Goal: Task Accomplishment & Management: Use online tool/utility

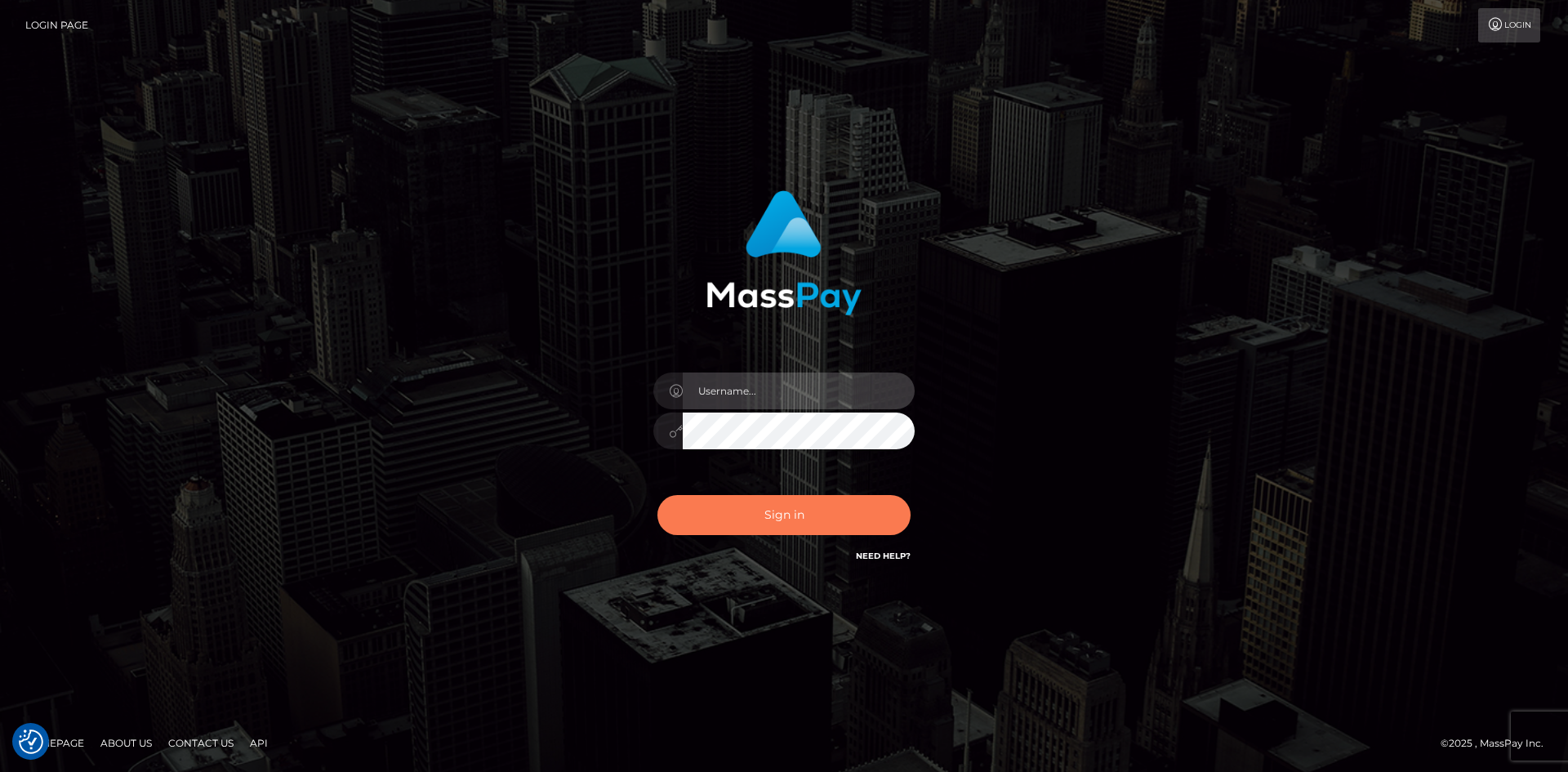
type input "alexstef"
click at [783, 522] on button "Sign in" at bounding box center [784, 515] width 253 height 40
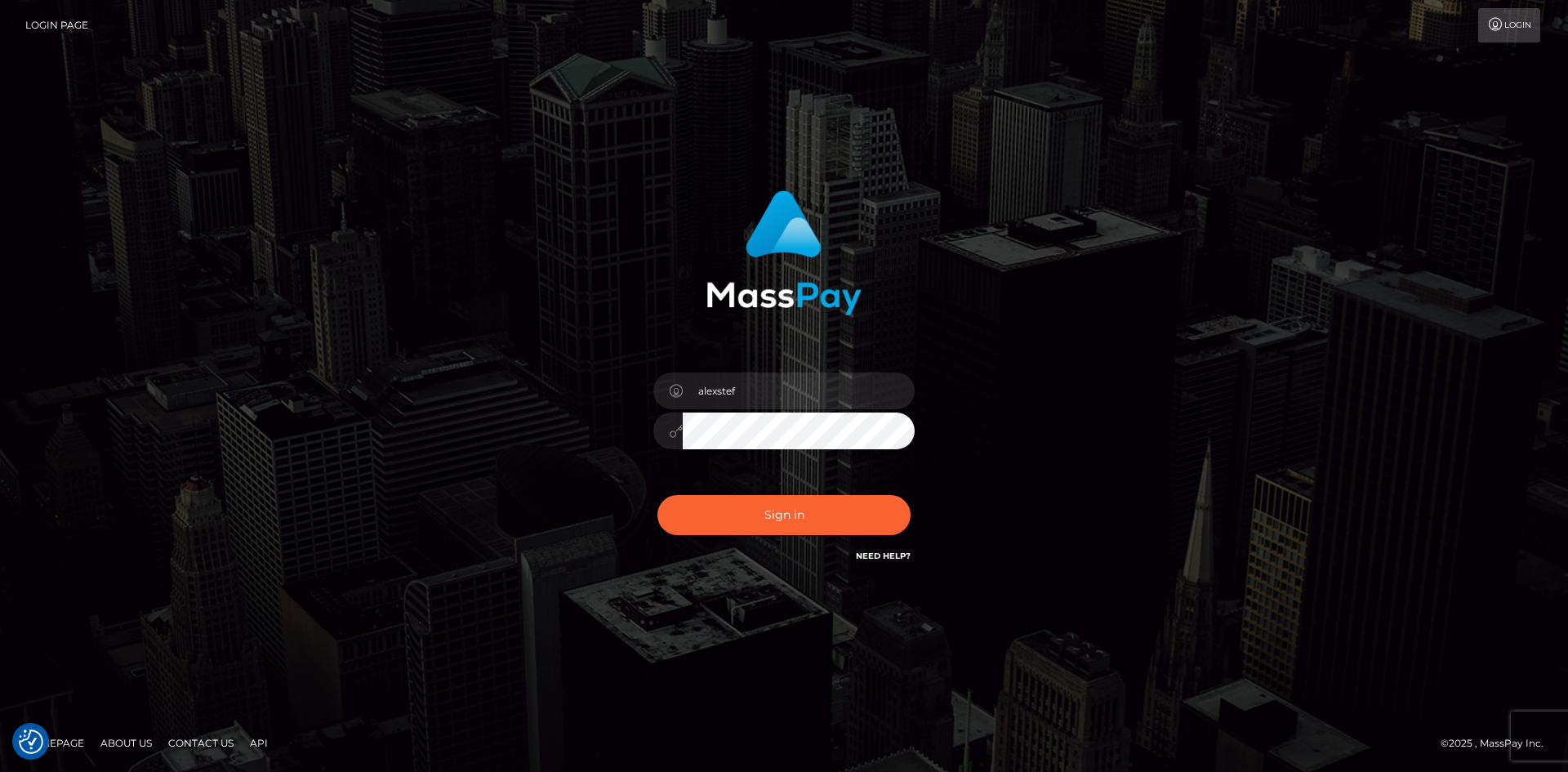
drag, startPoint x: 763, startPoint y: 492, endPoint x: 789, endPoint y: 540, distance: 54.6
click at [789, 540] on div "0cAFcWeA4fP_Cr_nK_2h12TralzrUBjJ_h3GmxImCAiyJxcbL3A7mYJn0H6MyEsGVTPeVuzaCN_Pxy5…" at bounding box center [784, 522] width 286 height 73
click at [797, 529] on button "Sign in" at bounding box center [784, 515] width 253 height 40
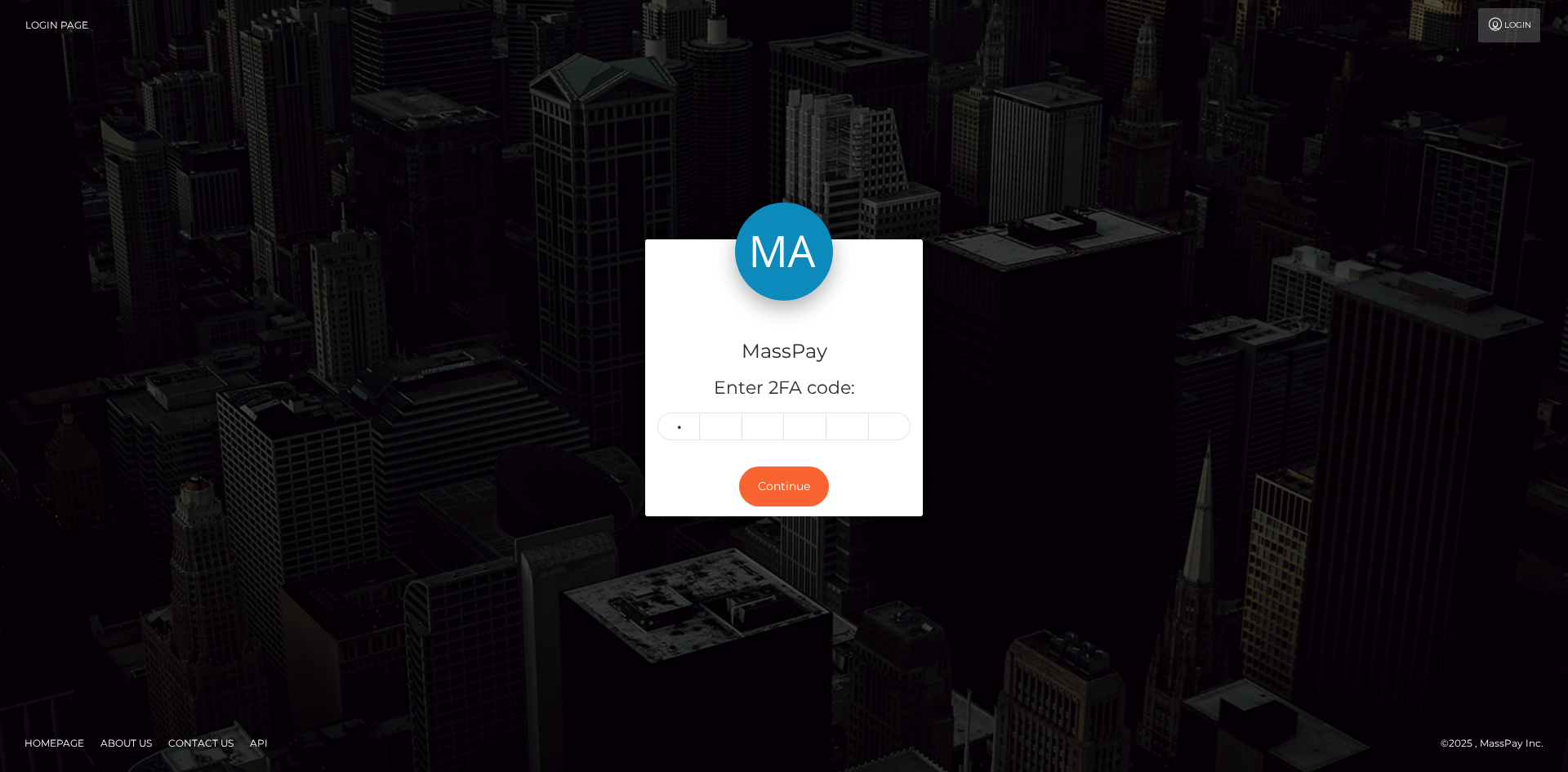
type input "3"
type input "1"
type input "3"
type input "6"
type input "4"
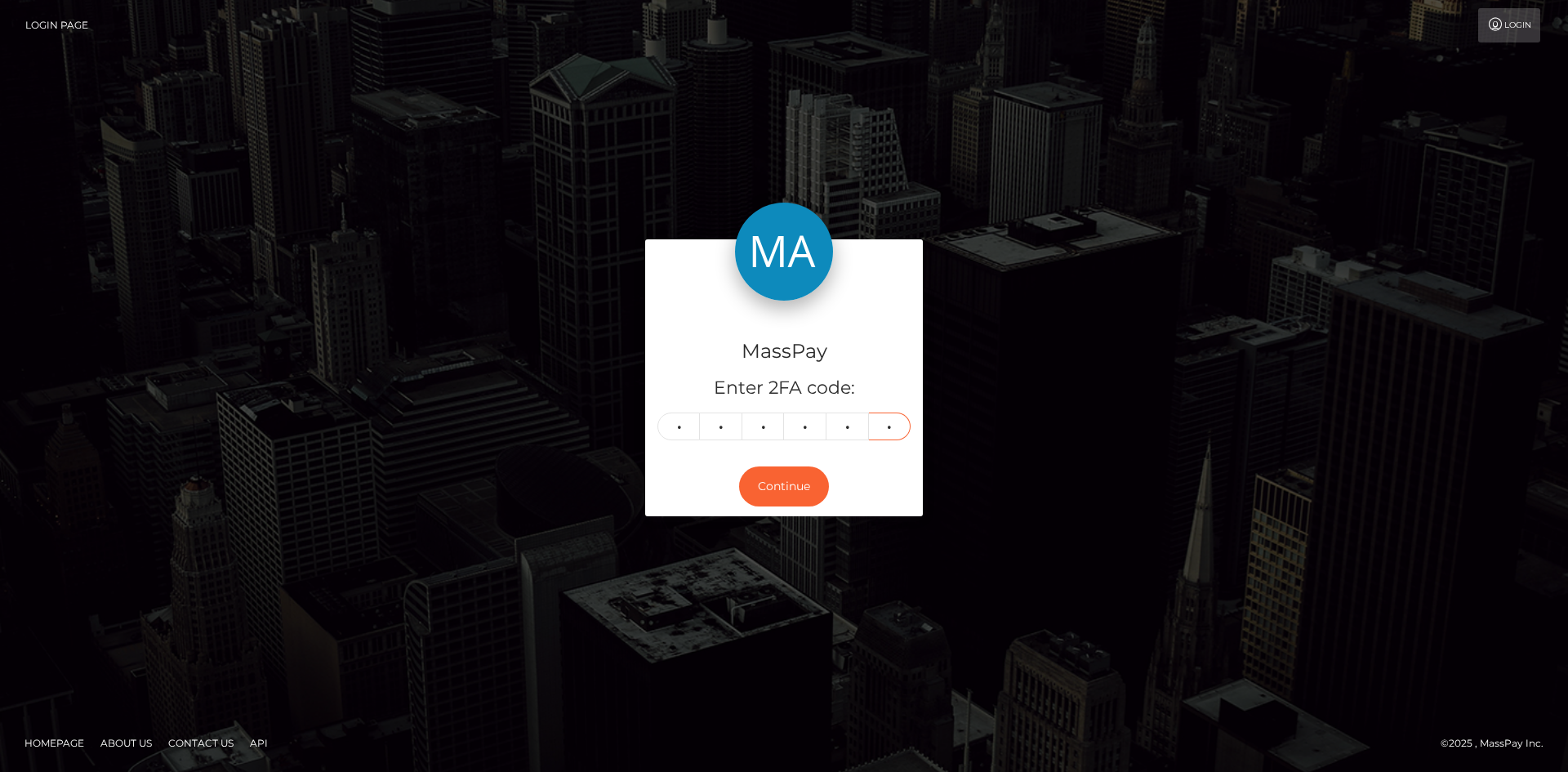
type input "7"
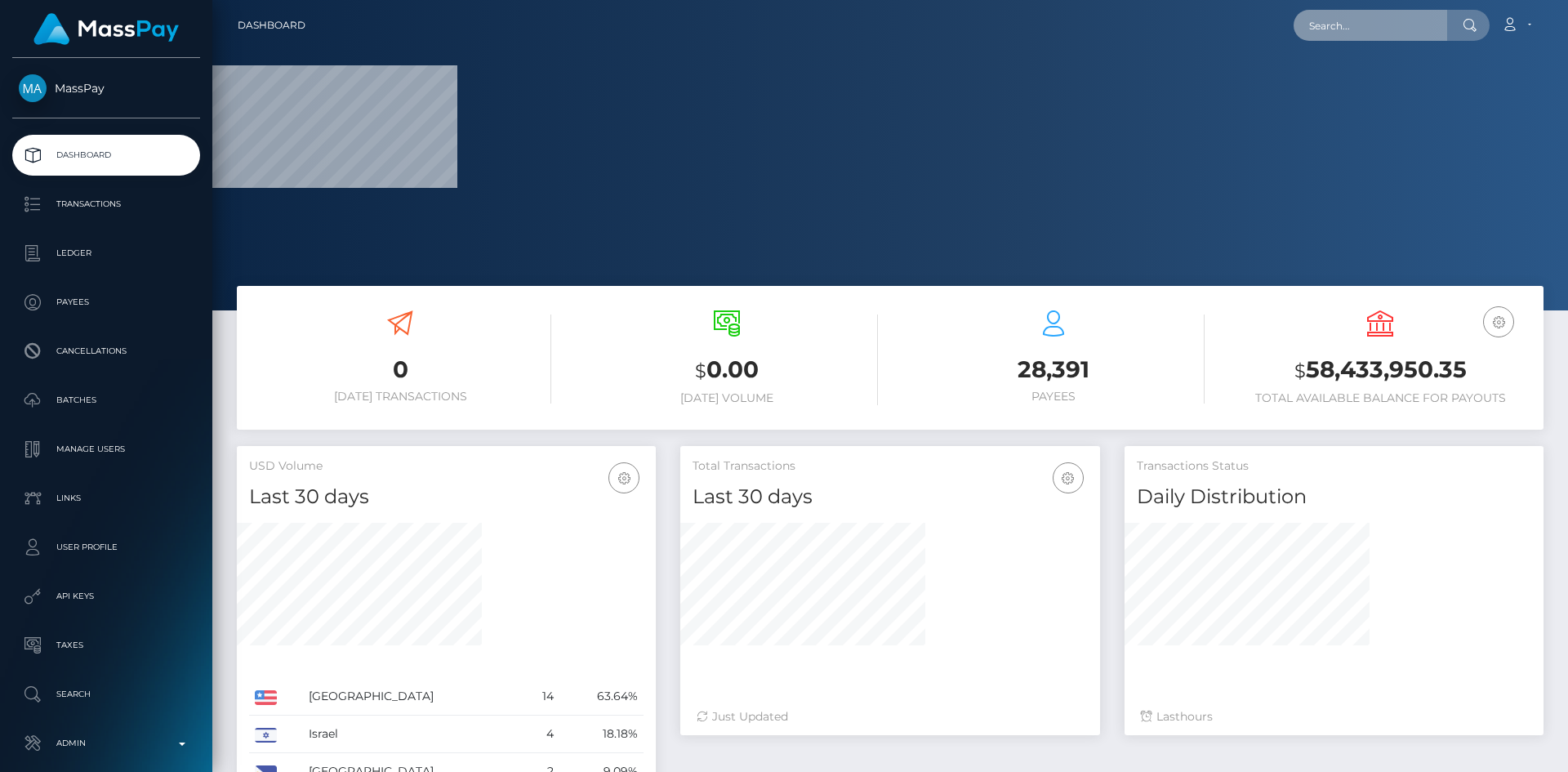
click at [1385, 18] on input "text" at bounding box center [1370, 24] width 154 height 31
paste input "2b18dee7-880b-11f0-8023-0266f44cc279"
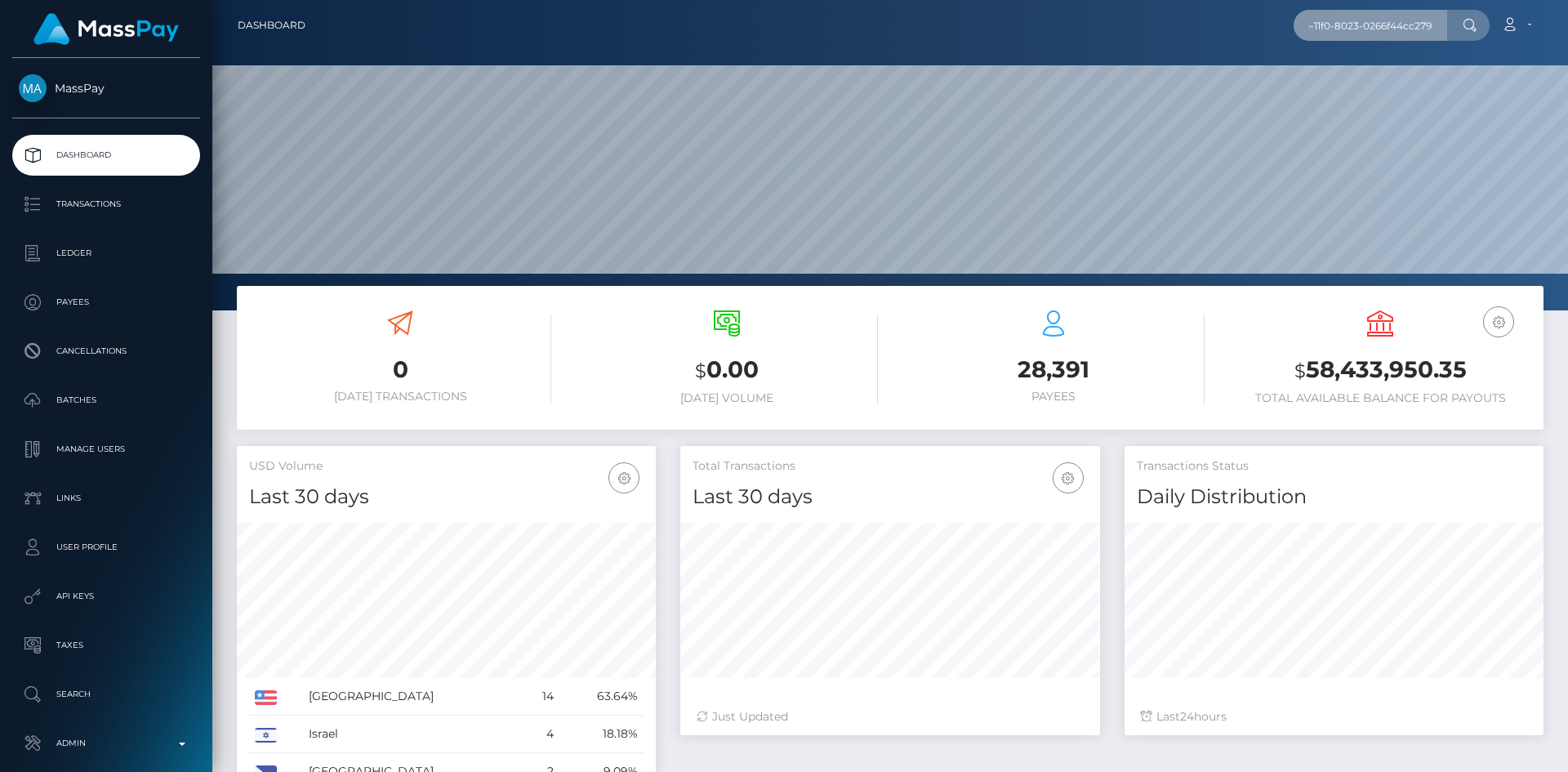
scroll to position [290, 420]
type input "2b18dee7-880b-11f0-8023-0266f44cc279"
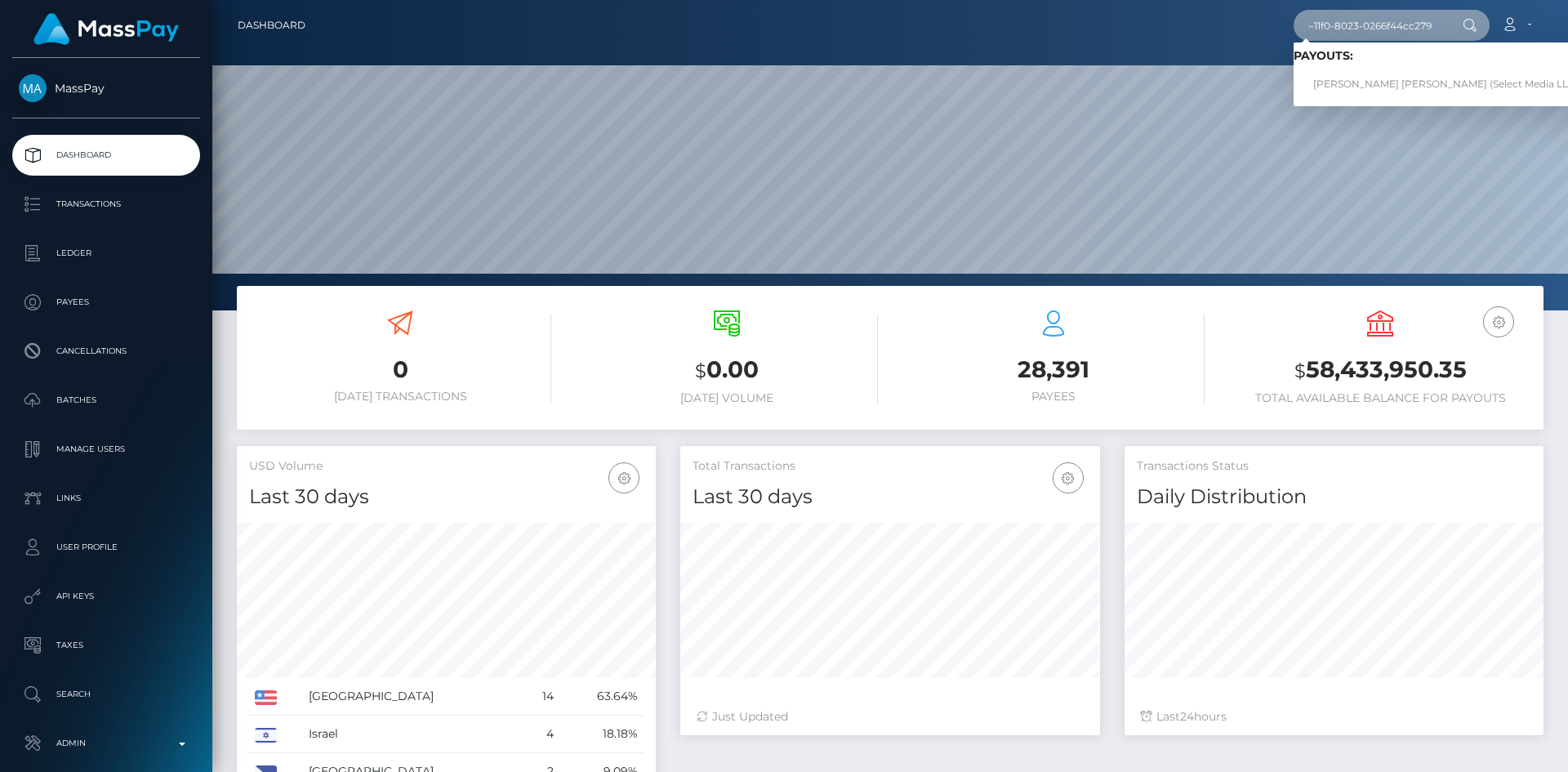
scroll to position [0, 0]
click at [1408, 80] on link "PATRICE BRITNEY MORRIS (Select Media LLC - )" at bounding box center [1450, 84] width 313 height 30
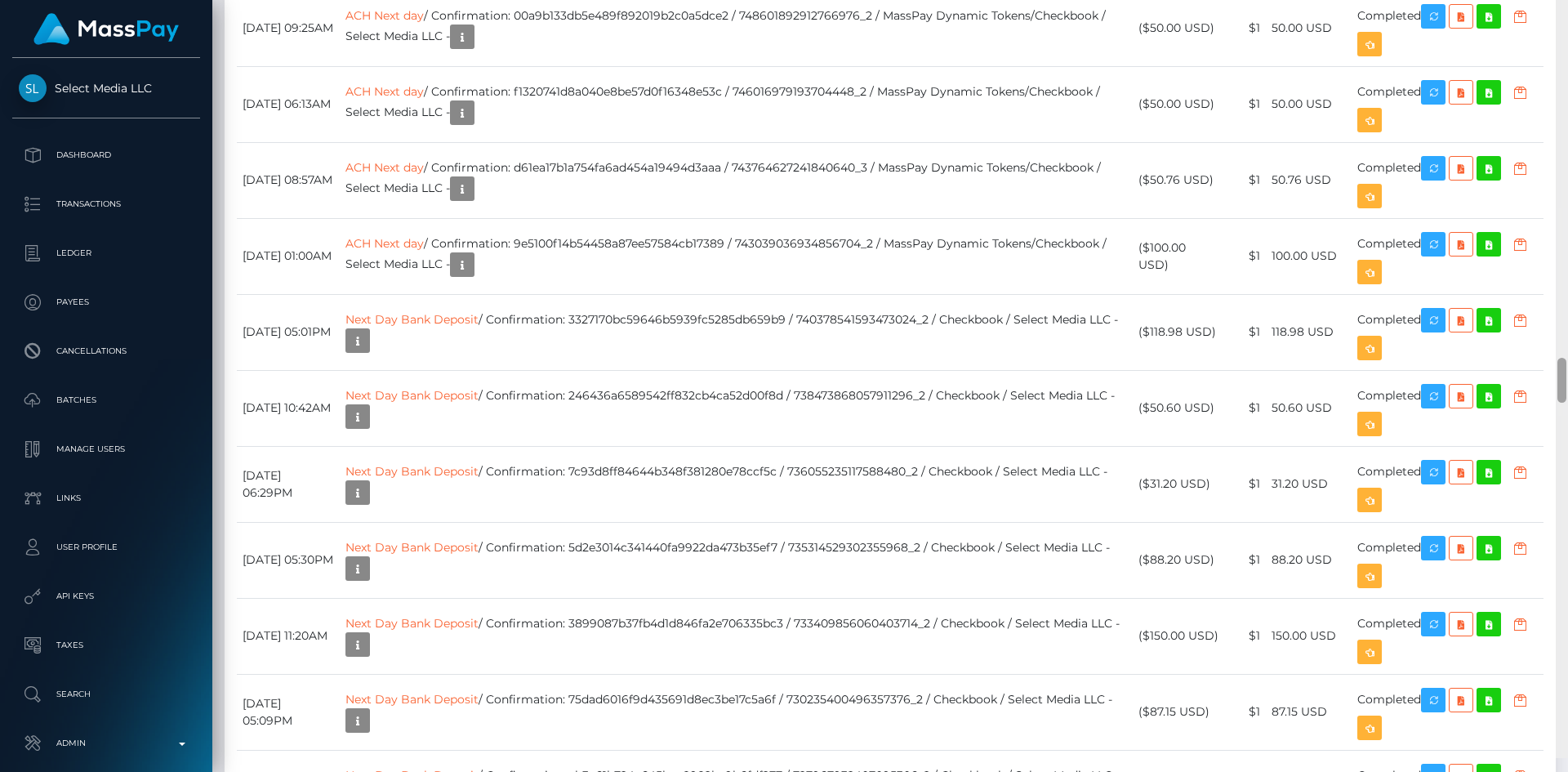
scroll to position [6290, 0]
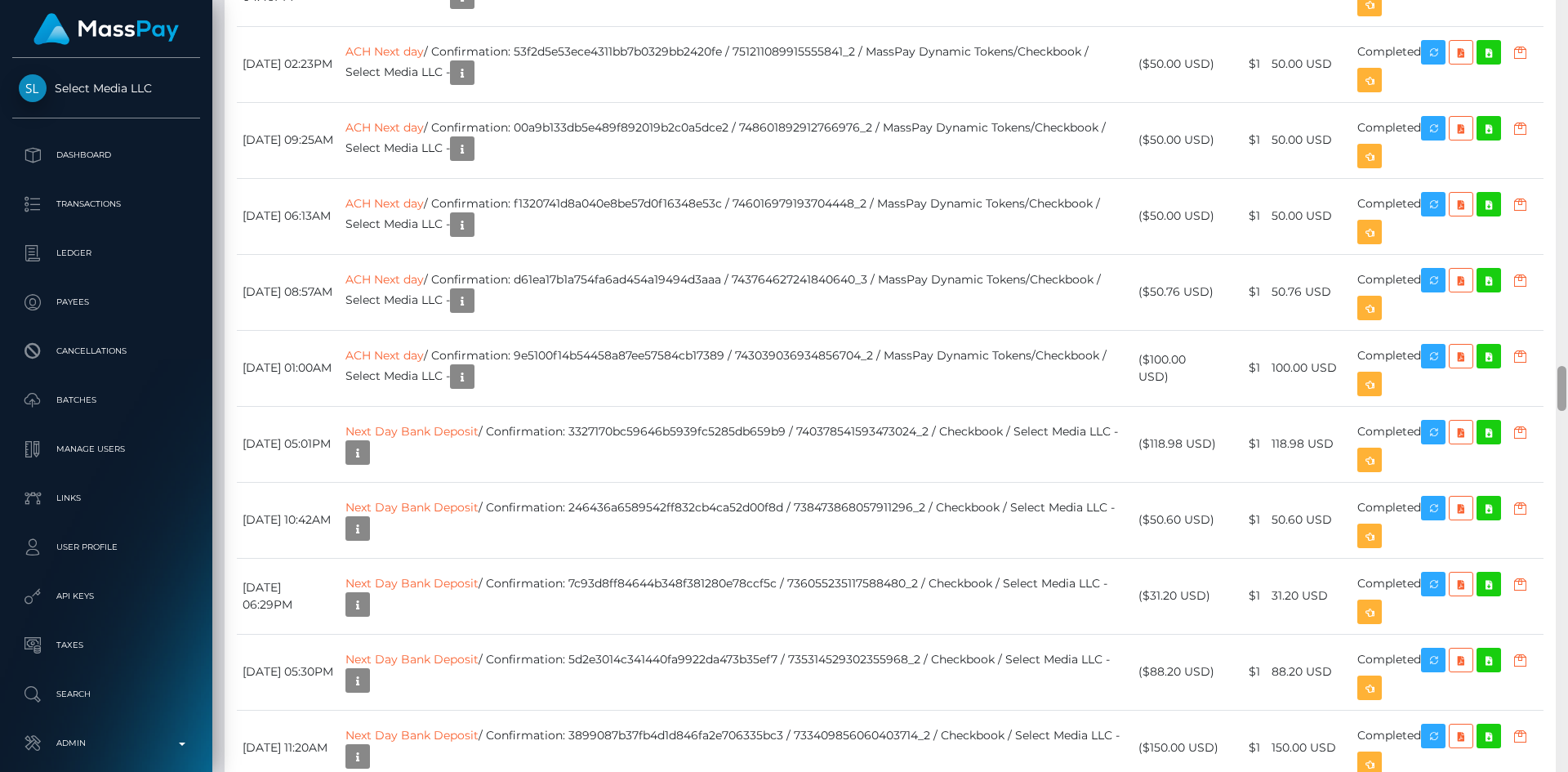
drag, startPoint x: 1564, startPoint y: 35, endPoint x: 1535, endPoint y: 387, distance: 353.2
click at [1535, 387] on div "Customer Profile Loading... Loading..." at bounding box center [890, 386] width 1356 height 772
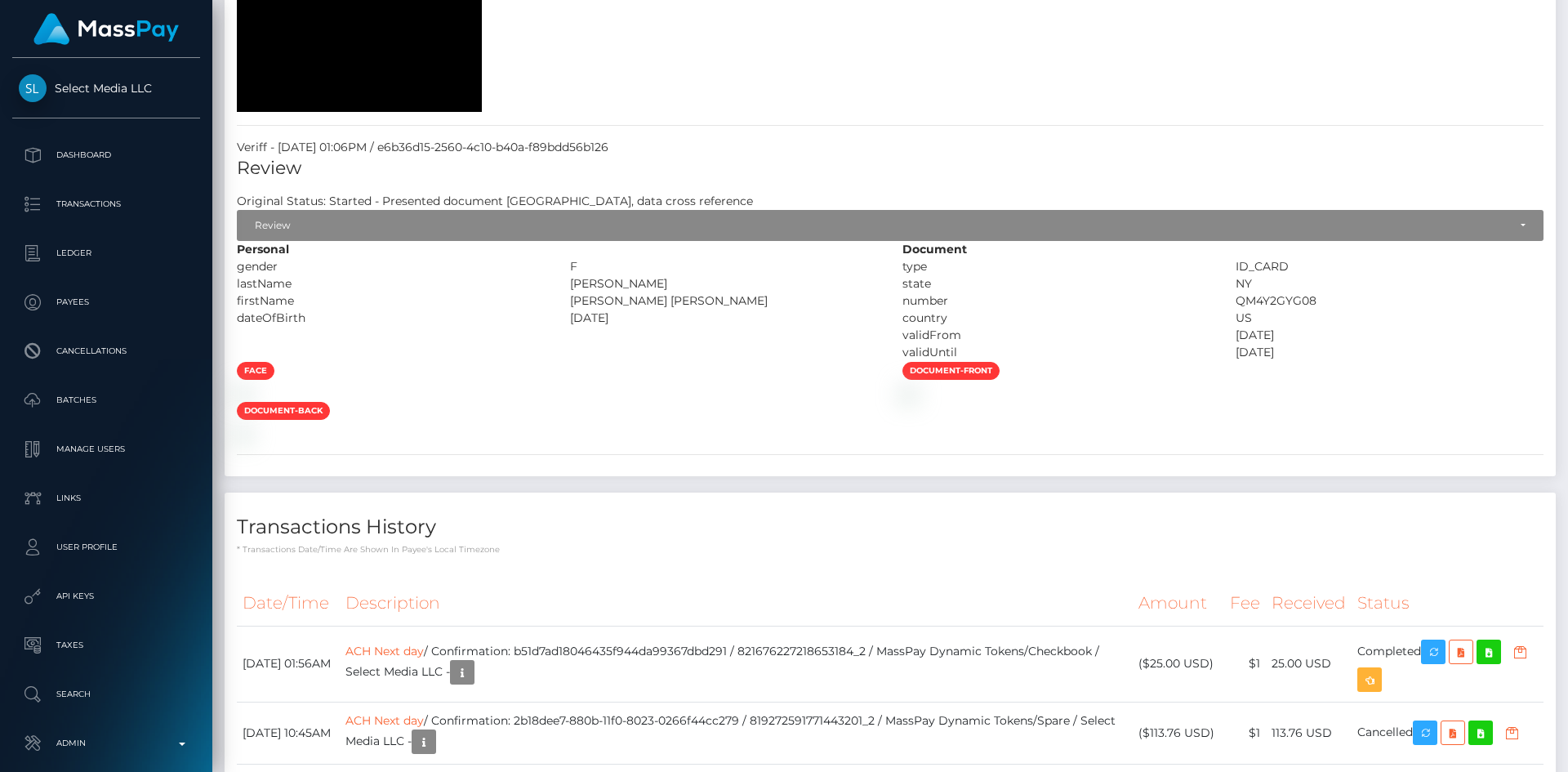
scroll to position [0, 0]
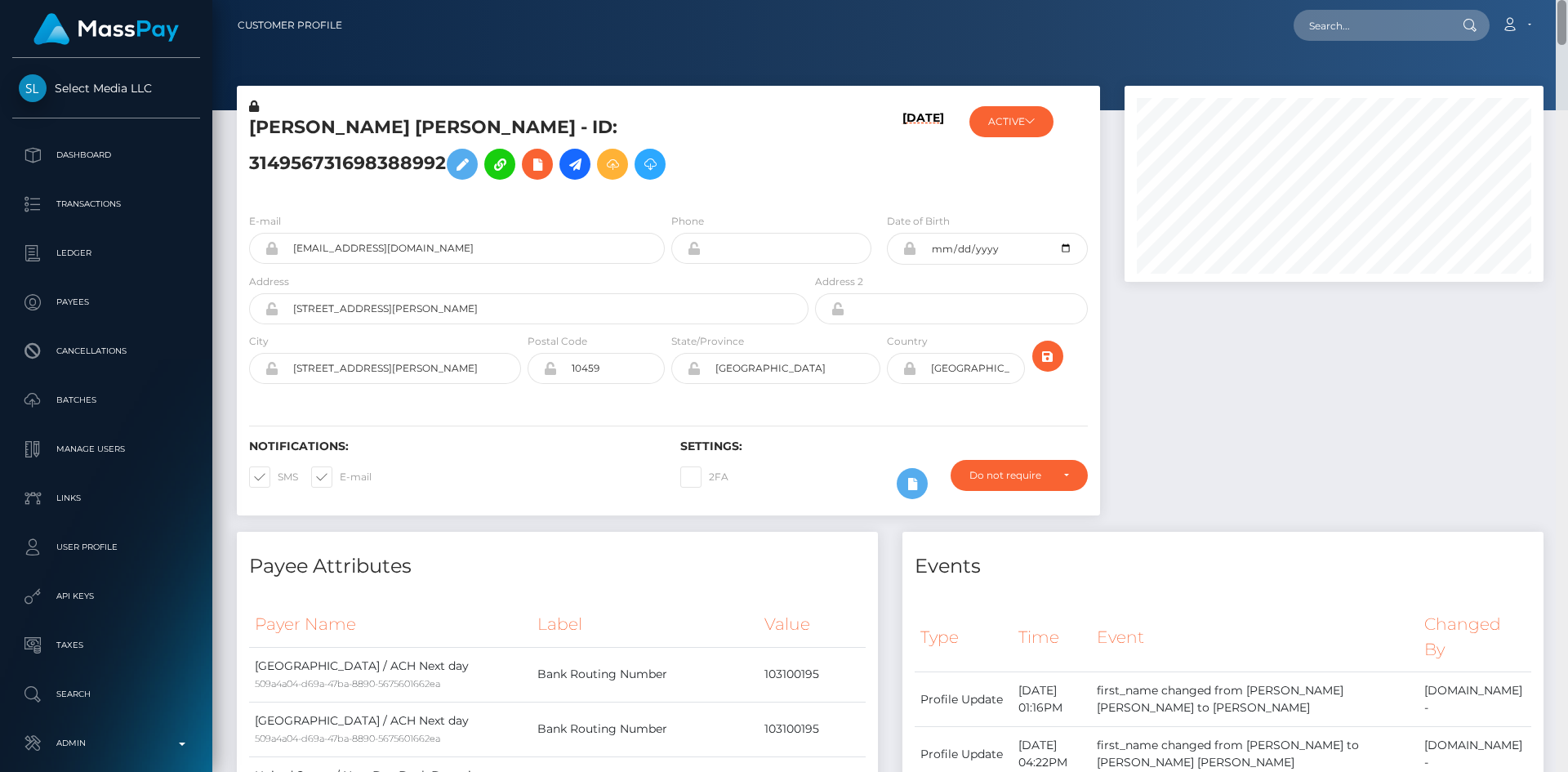
drag, startPoint x: 1558, startPoint y: 393, endPoint x: 1532, endPoint y: -53, distance: 446.8
click at [1532, 0] on html "Select Media LLC Dashboard Transactions Ledger Payees Batches" at bounding box center [784, 386] width 1568 height 772
click at [1400, 16] on input "text" at bounding box center [1370, 24] width 154 height 31
paste input "crystall.manager@gmail.com"
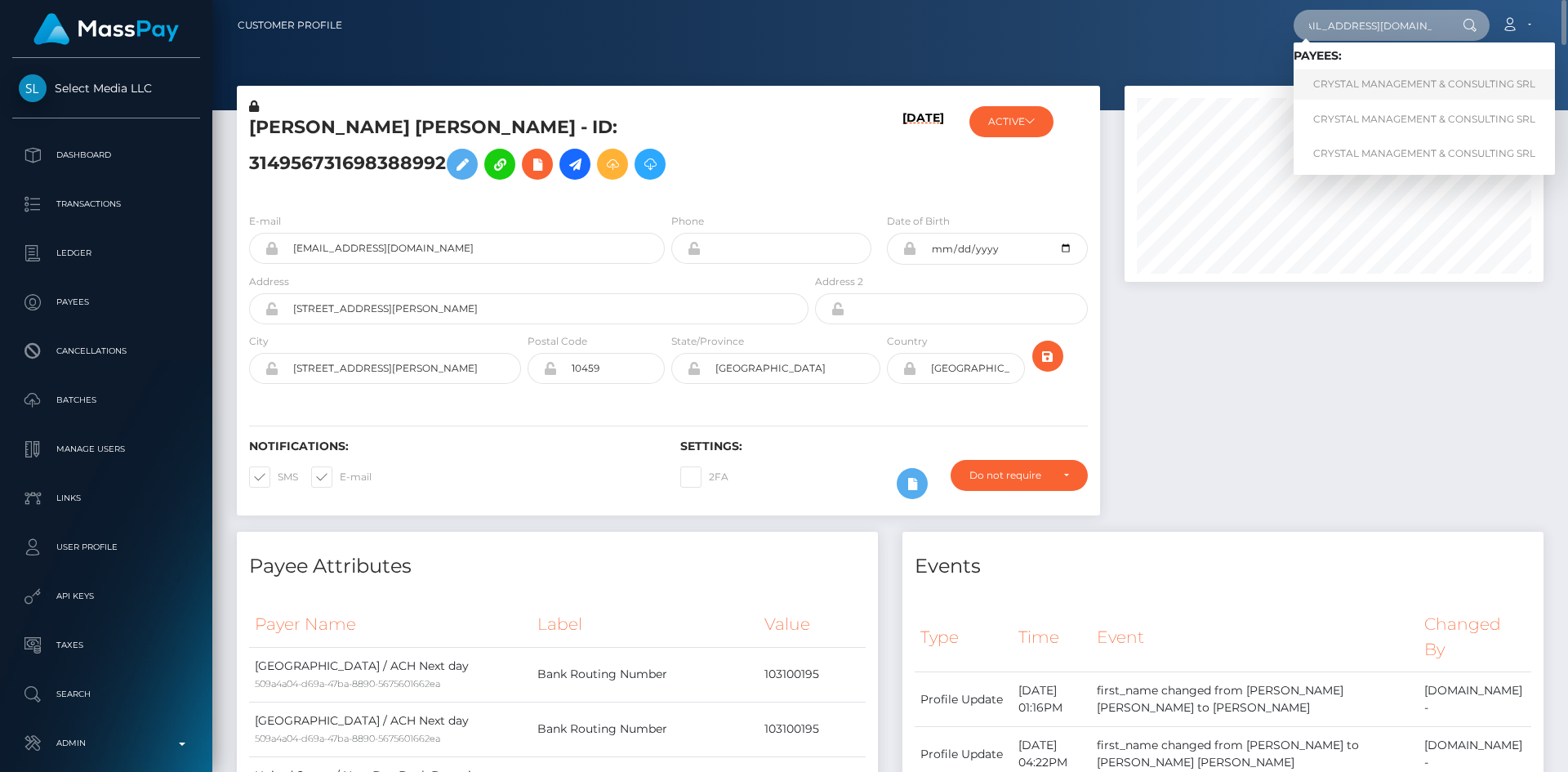
type input "crystall.manager@gmail.com"
click at [1383, 81] on link "CRYSTAL MANAGEMENT & CONSULTING SRL" at bounding box center [1424, 84] width 262 height 30
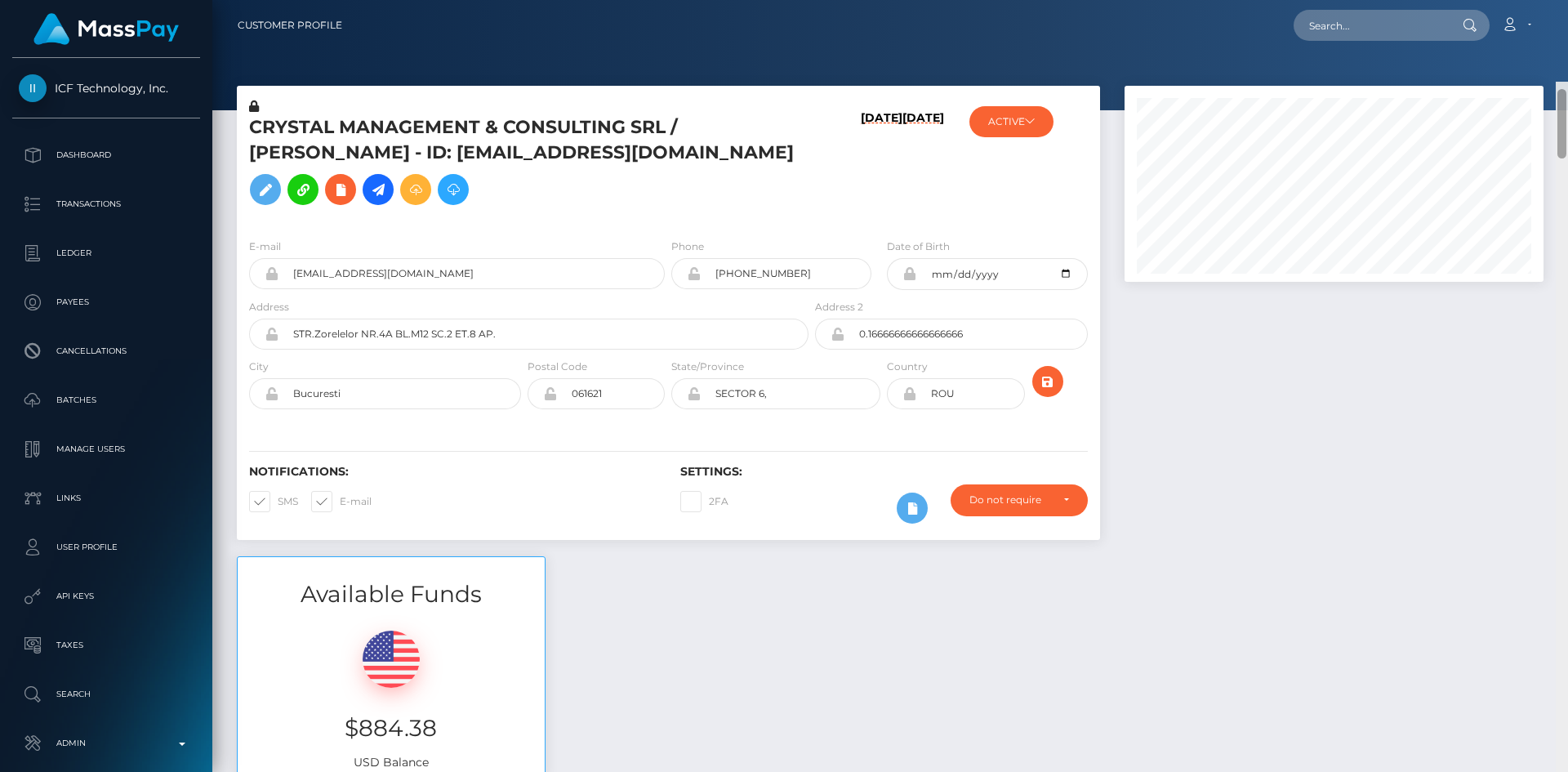
scroll to position [196, 420]
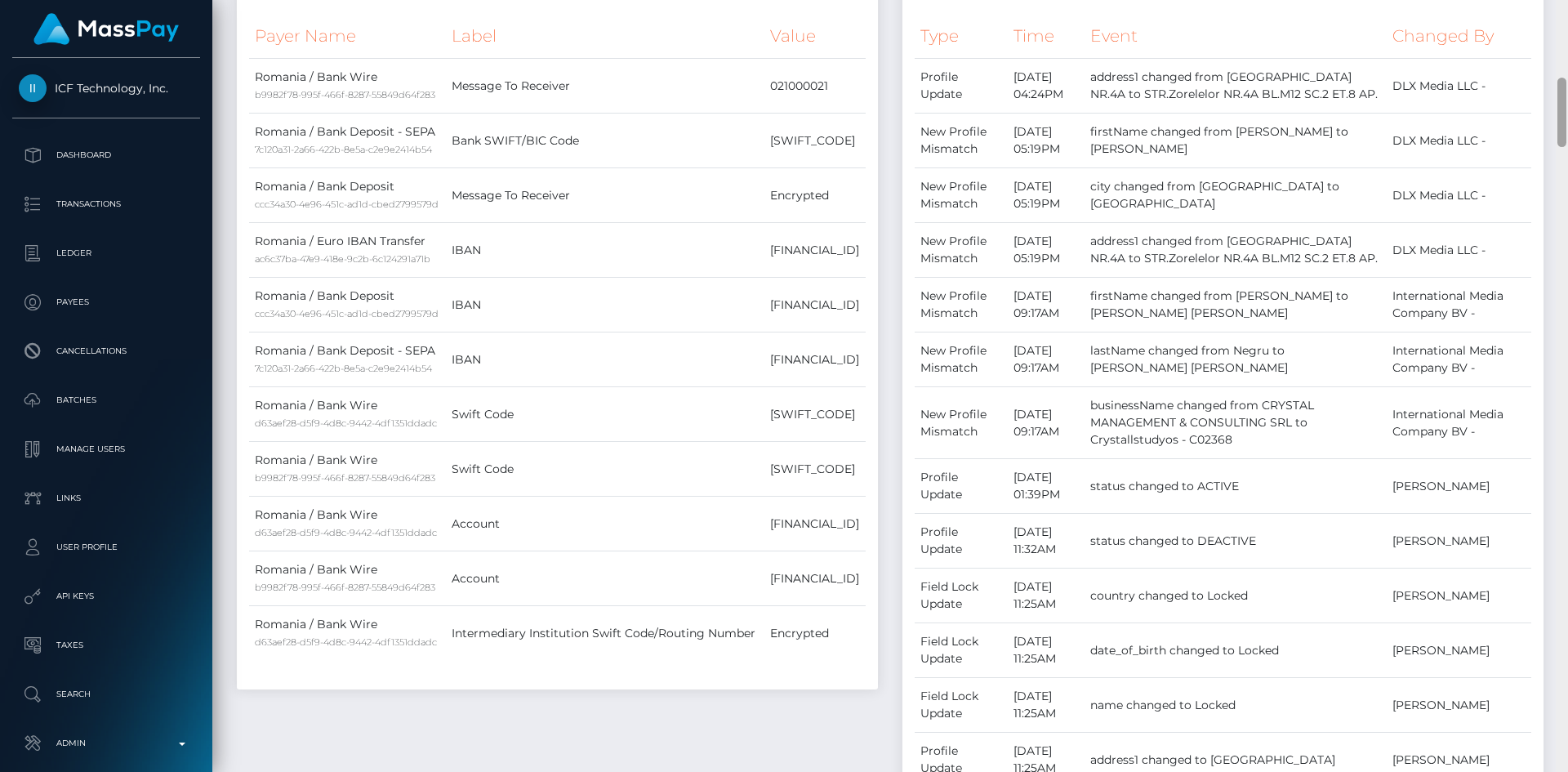
drag, startPoint x: 1567, startPoint y: 47, endPoint x: 1567, endPoint y: 111, distance: 64.0
click at [1567, 111] on div at bounding box center [1561, 386] width 12 height 772
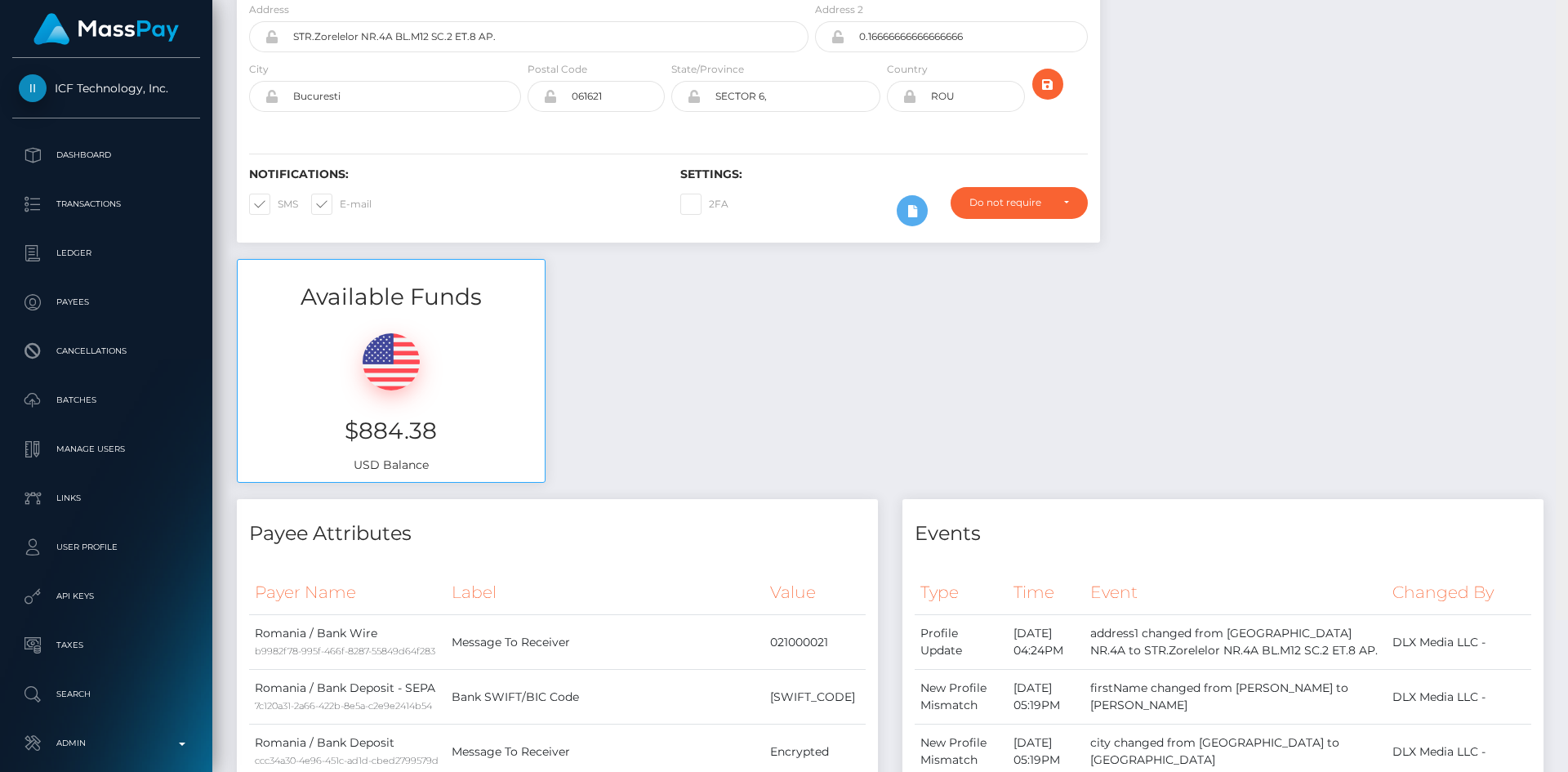
scroll to position [0, 0]
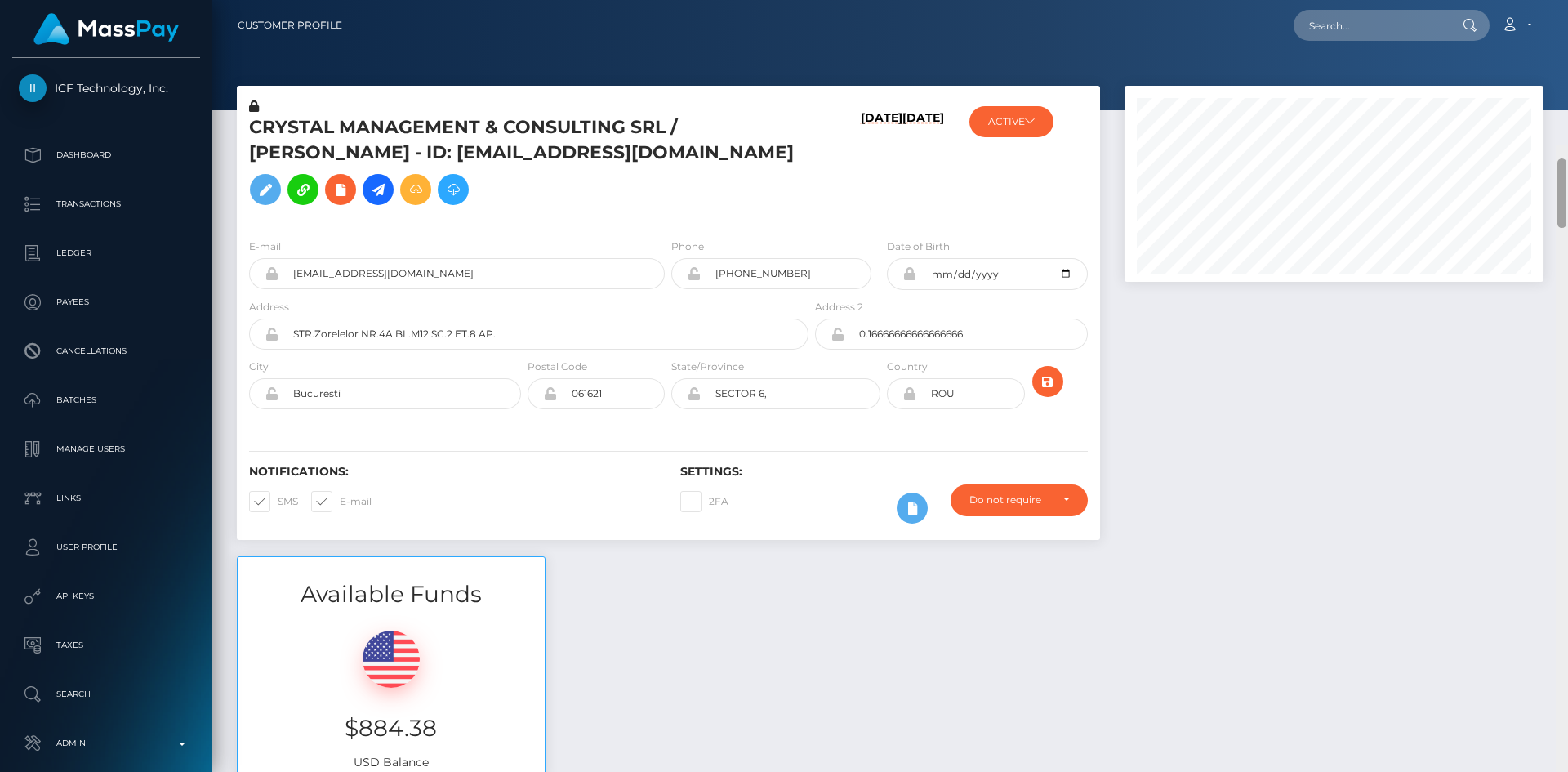
drag, startPoint x: 1564, startPoint y: 136, endPoint x: 1567, endPoint y: -19, distance: 155.0
click at [1567, 0] on html "ICF Technology, Inc. Dashboard Transactions Ledger Payees Batches" at bounding box center [784, 386] width 1568 height 772
click at [1419, 26] on input "text" at bounding box center [1370, 24] width 154 height 31
paste input "[EMAIL_ADDRESS][DOMAIN_NAME]"
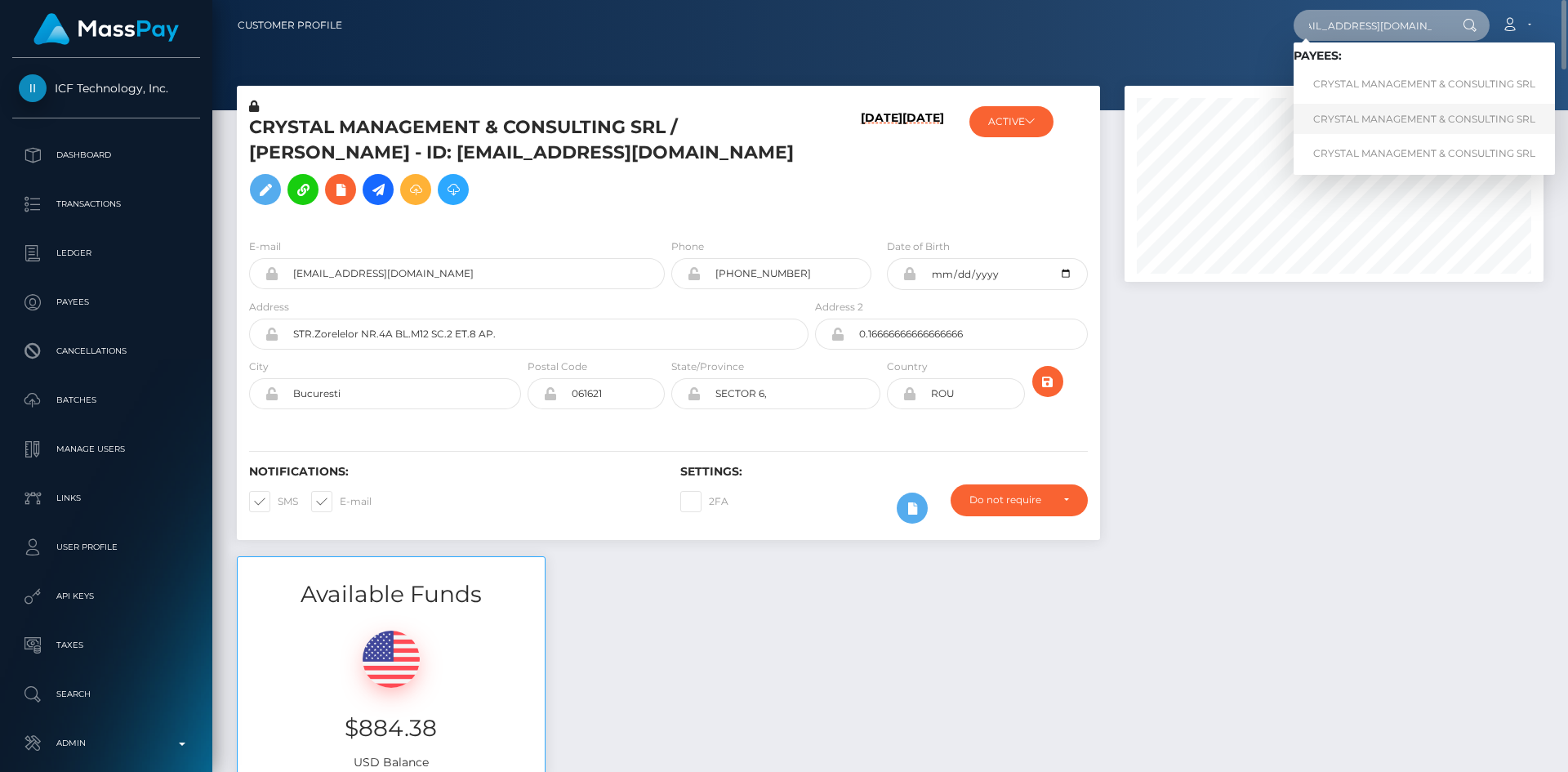
type input "[EMAIL_ADDRESS][DOMAIN_NAME]"
click at [1359, 123] on link "CRYSTAL MANAGEMENT & CONSULTING SRL" at bounding box center [1424, 119] width 262 height 30
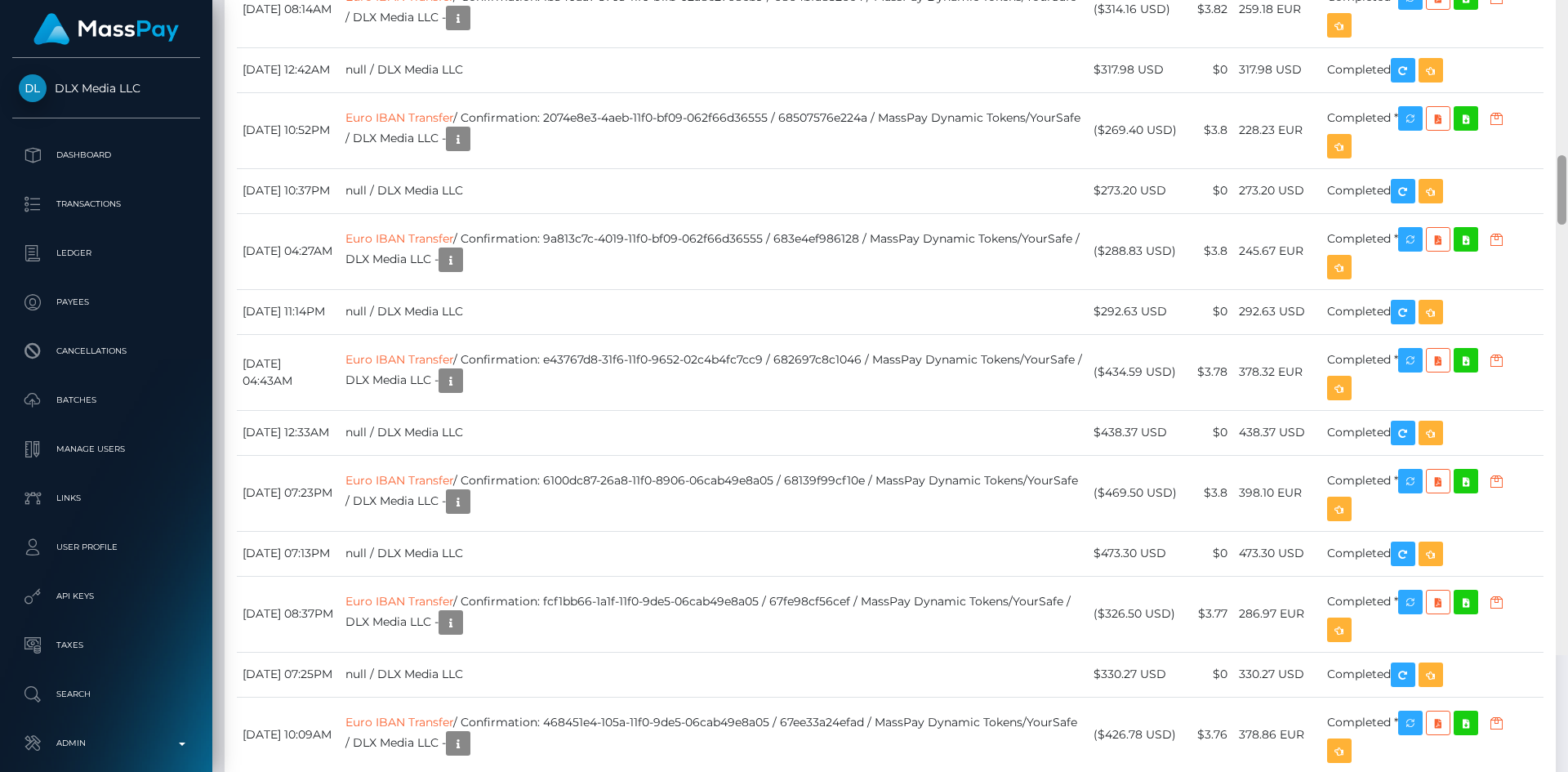
scroll to position [3122, 0]
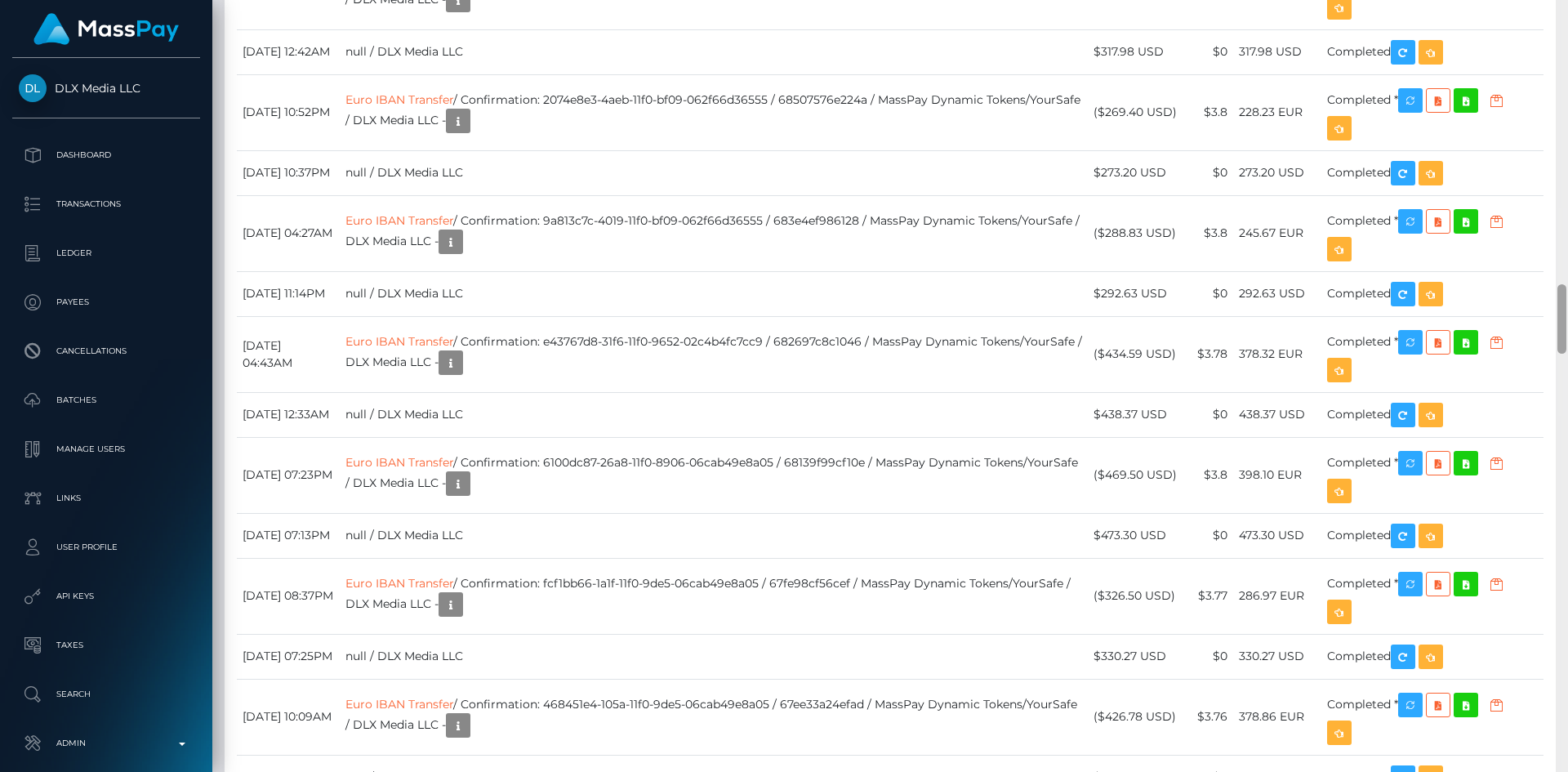
click at [1567, 320] on div at bounding box center [1561, 386] width 12 height 772
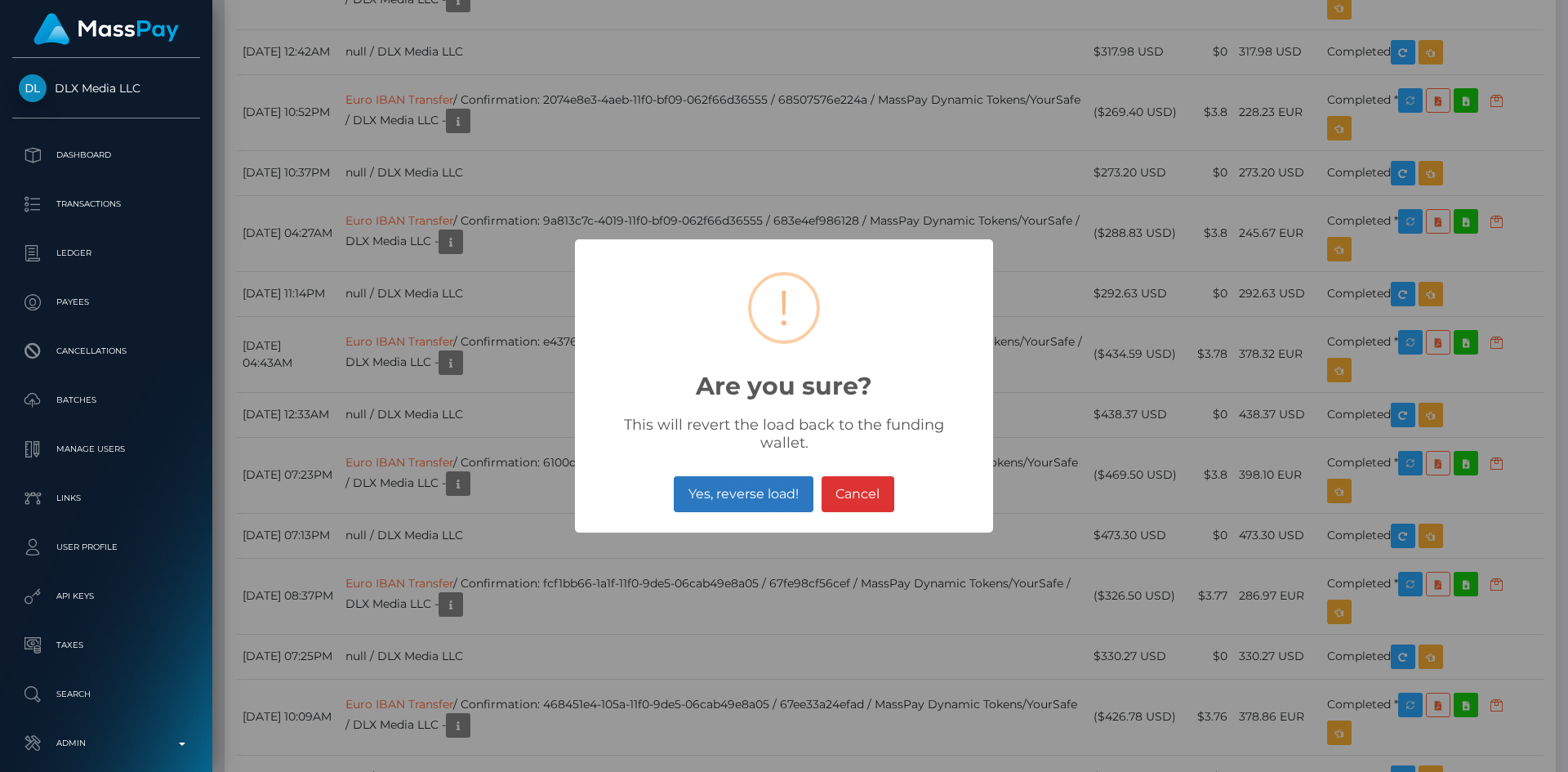
click at [734, 486] on button "Yes, reverse load!" at bounding box center [743, 494] width 139 height 36
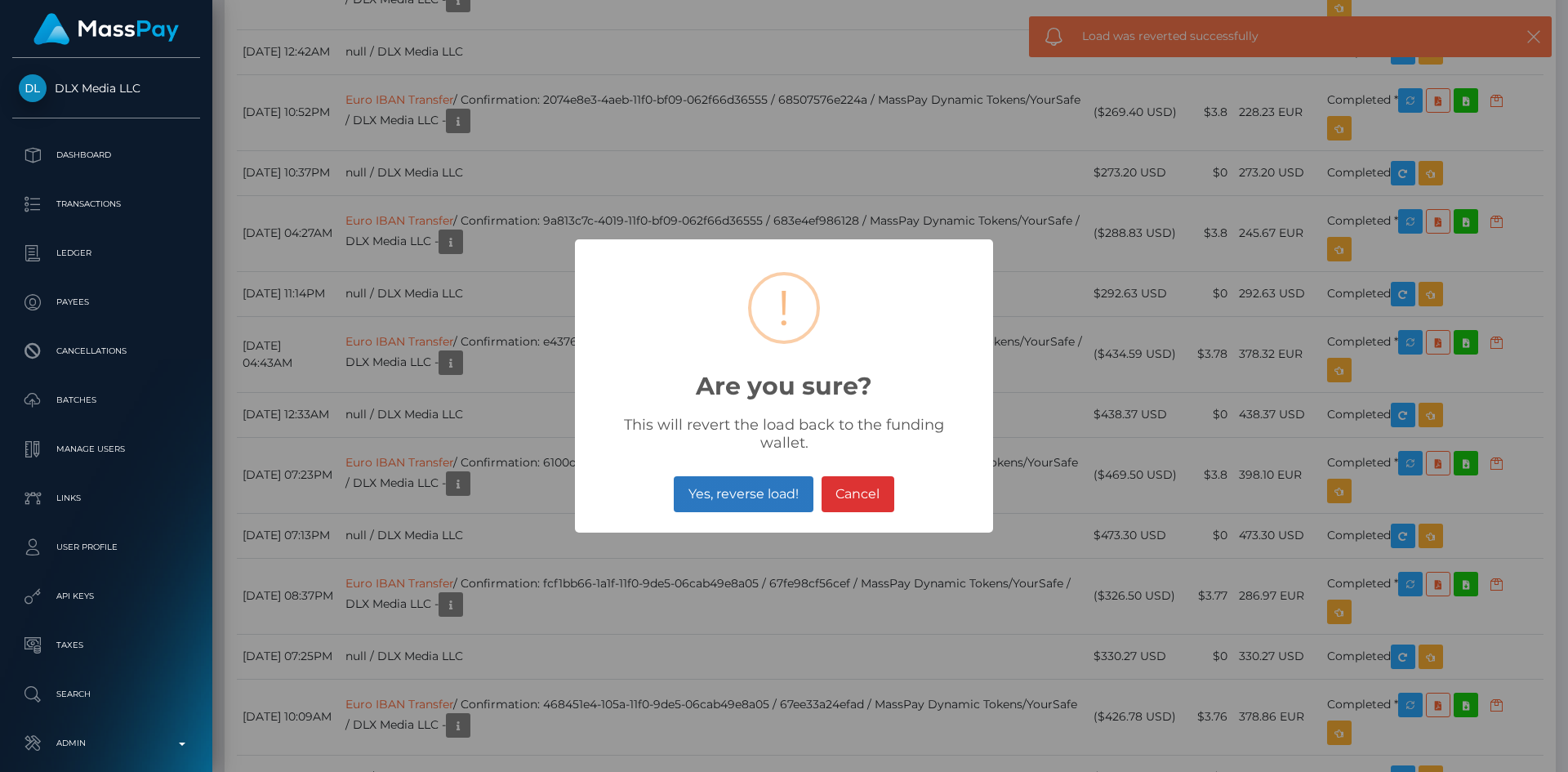
click at [753, 492] on button "Yes, reverse load!" at bounding box center [743, 494] width 139 height 36
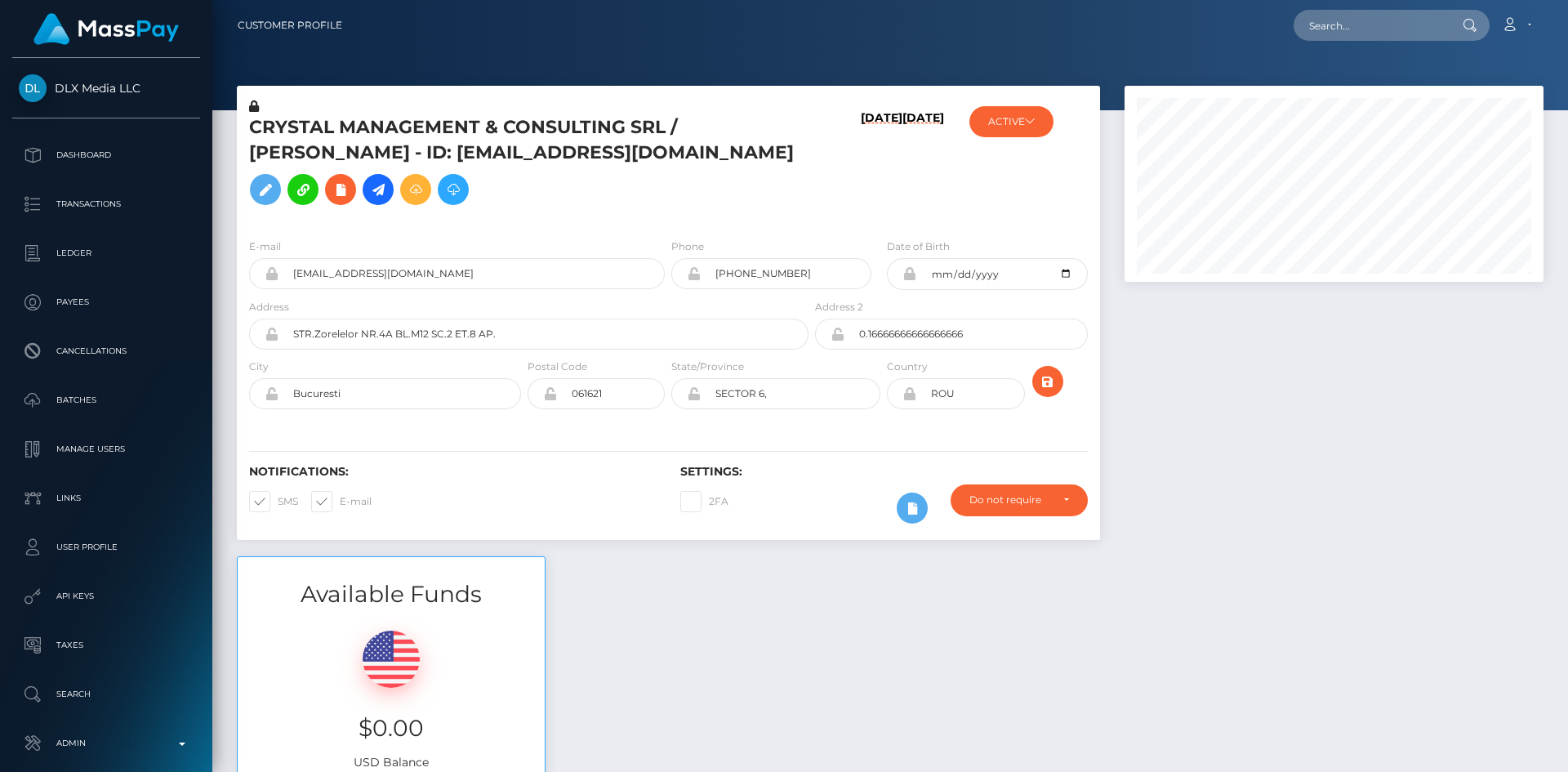
scroll to position [196, 420]
